Goal: Transaction & Acquisition: Purchase product/service

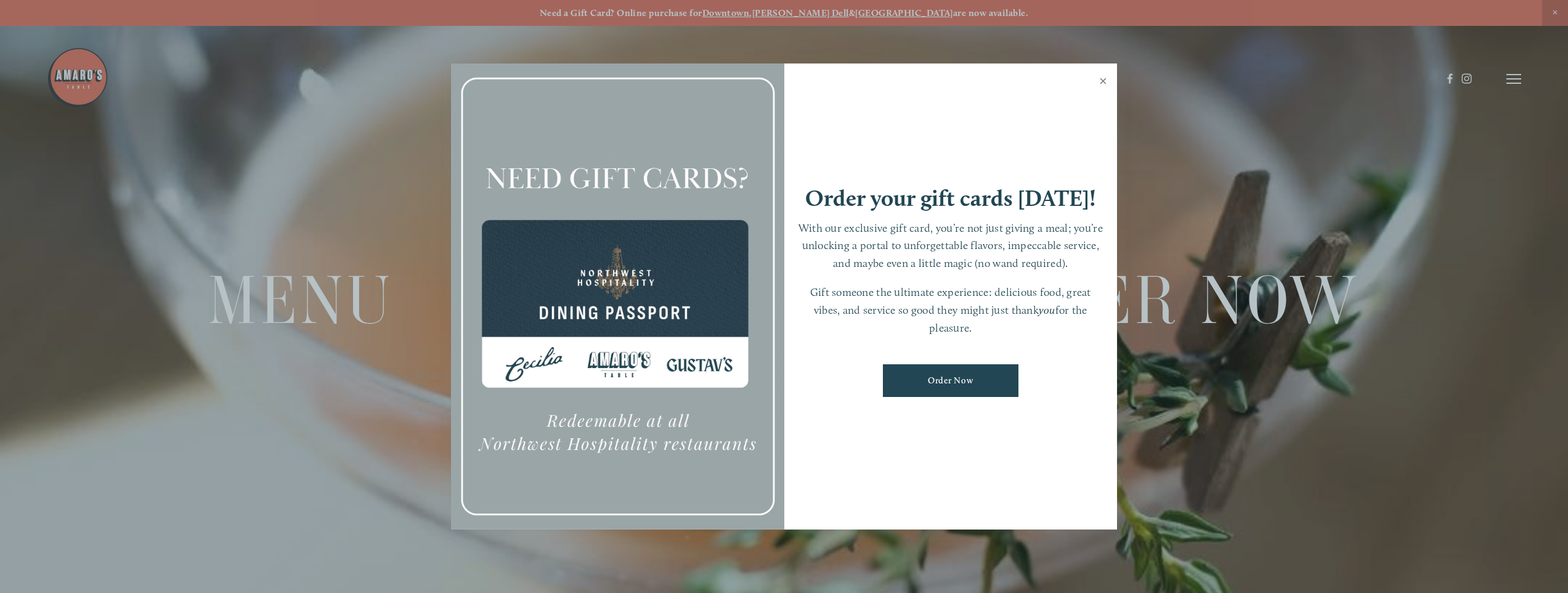
click at [1105, 83] on link "Close" at bounding box center [1103, 82] width 24 height 34
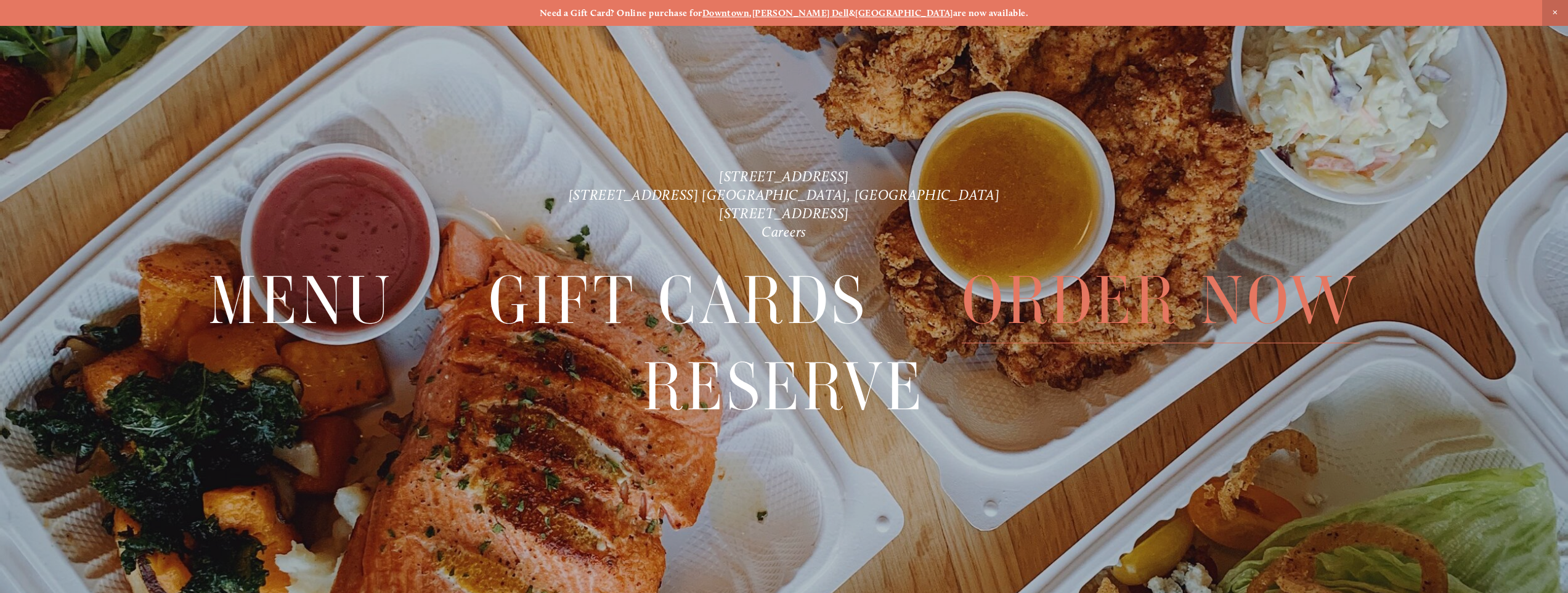
scroll to position [7, 0]
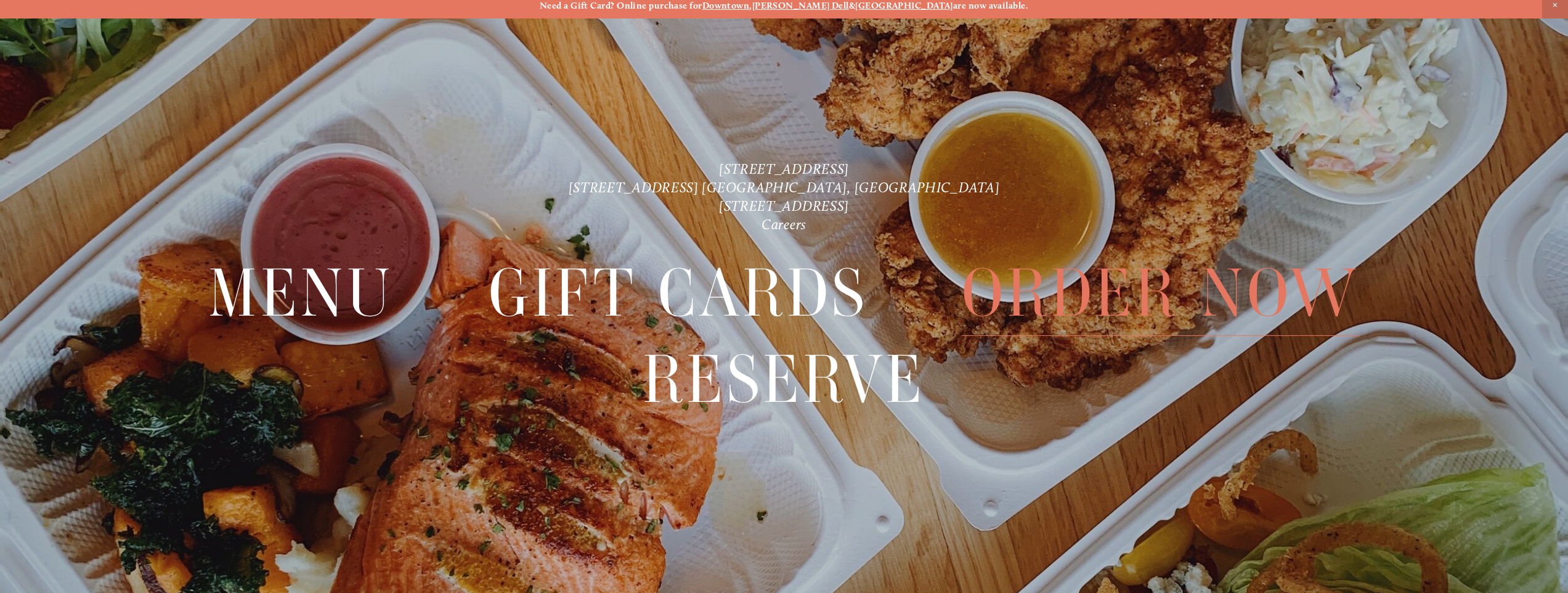
click at [1089, 306] on span "Order Now" at bounding box center [1161, 293] width 398 height 86
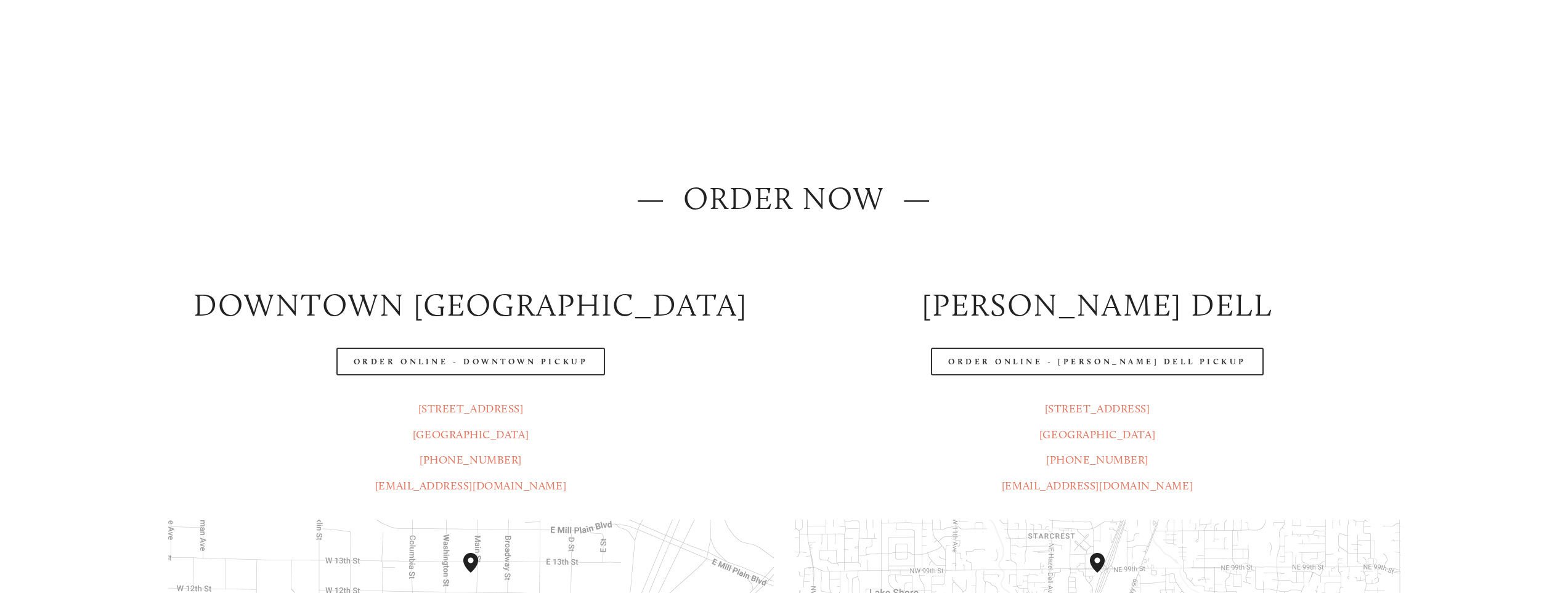
scroll to position [139, 0]
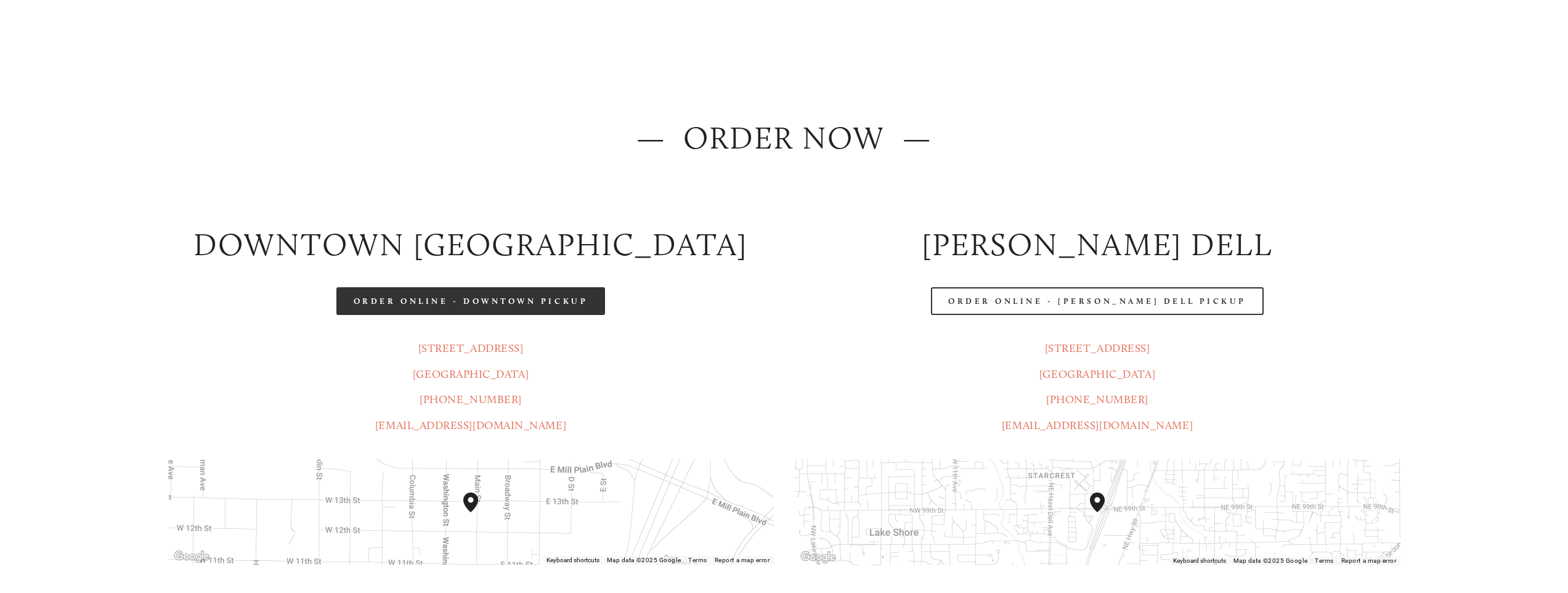
click at [526, 295] on link "Order Online - Downtown pickup" at bounding box center [471, 301] width 269 height 28
